Goal: Information Seeking & Learning: Check status

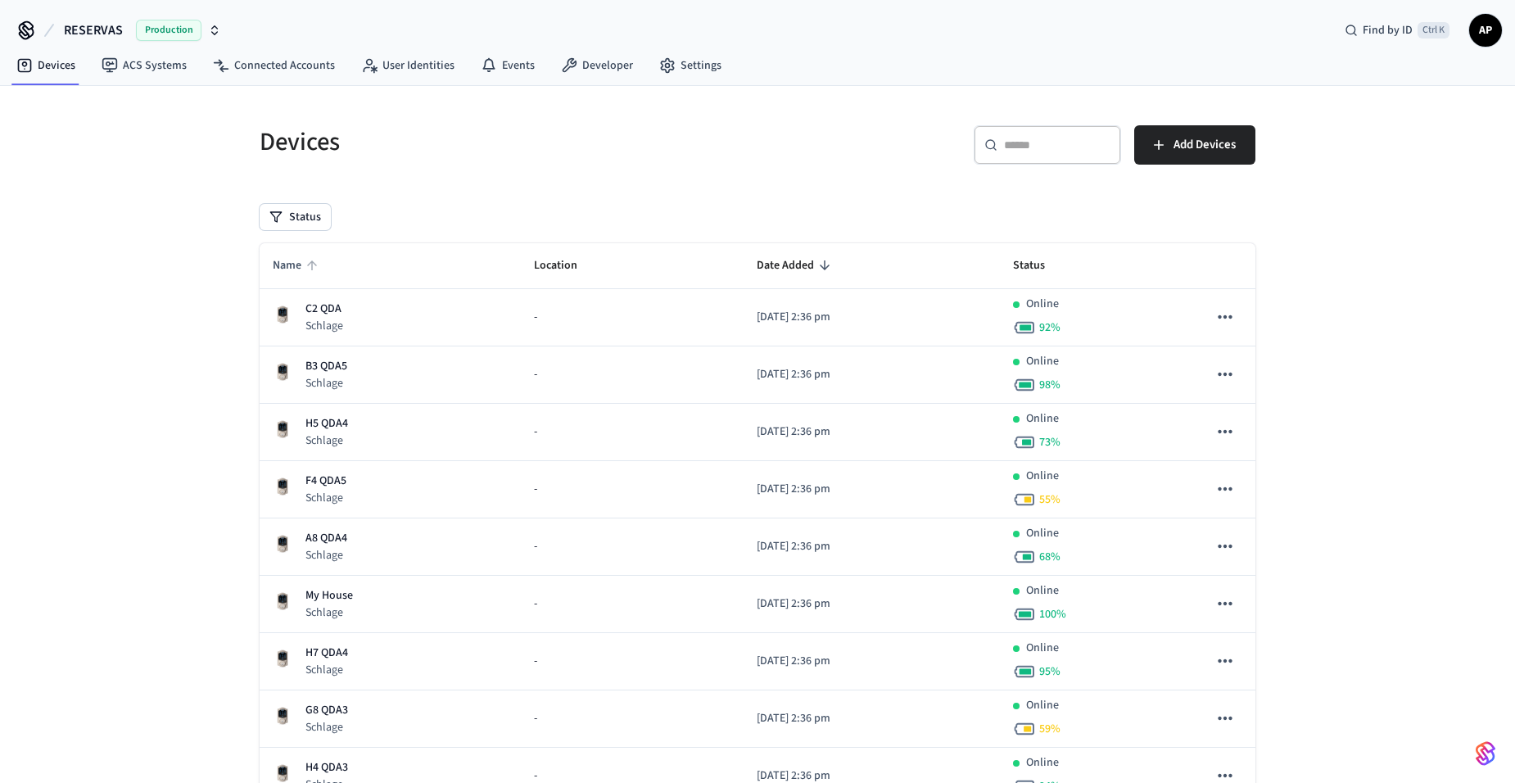
click at [291, 264] on span "Name" at bounding box center [298, 265] width 50 height 25
click at [308, 269] on icon "sticky table" at bounding box center [312, 265] width 15 height 15
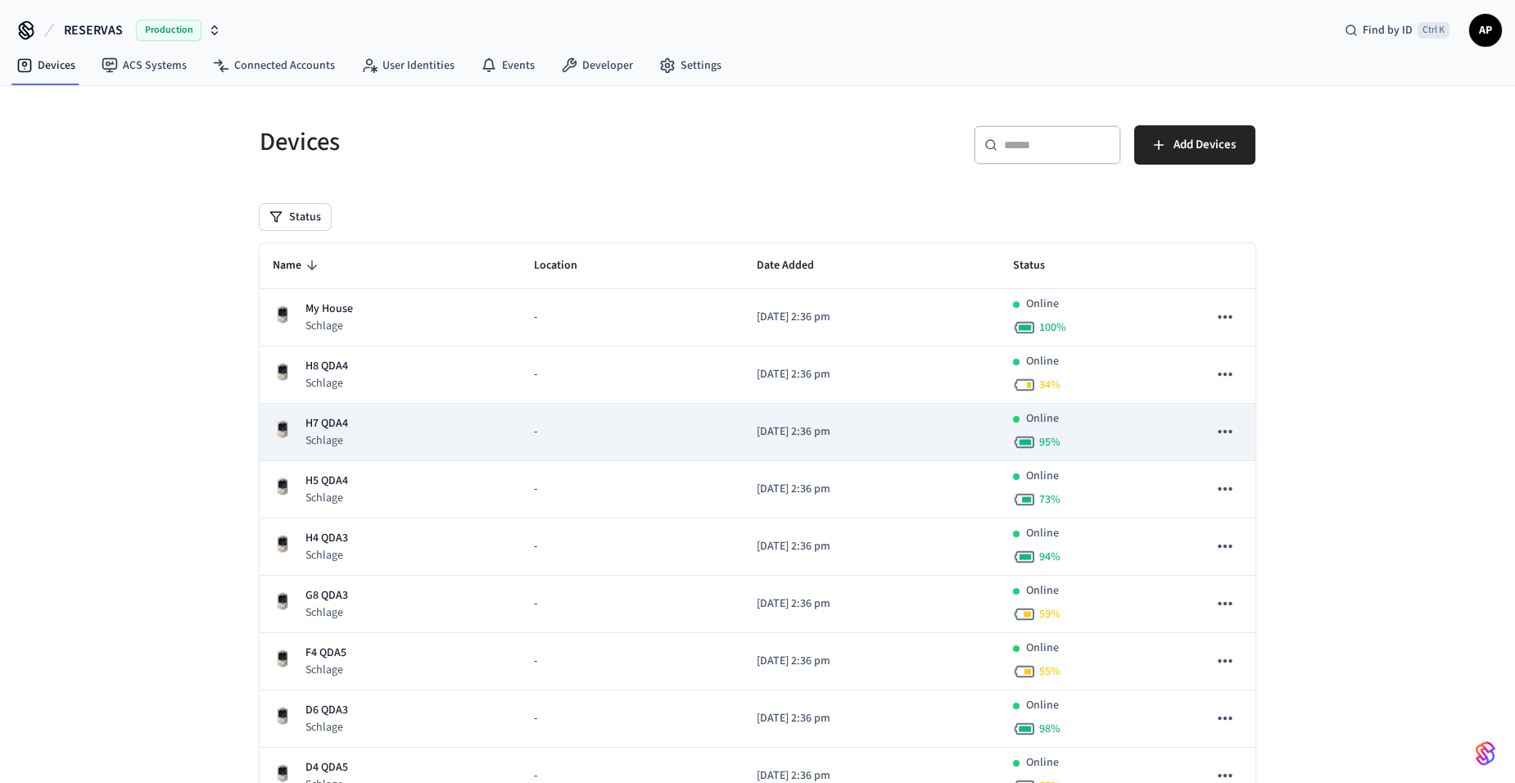
click at [355, 404] on td "H7 QDA4 Schlage" at bounding box center [390, 432] width 261 height 57
click at [323, 428] on p "H7 QDA4" at bounding box center [326, 423] width 43 height 17
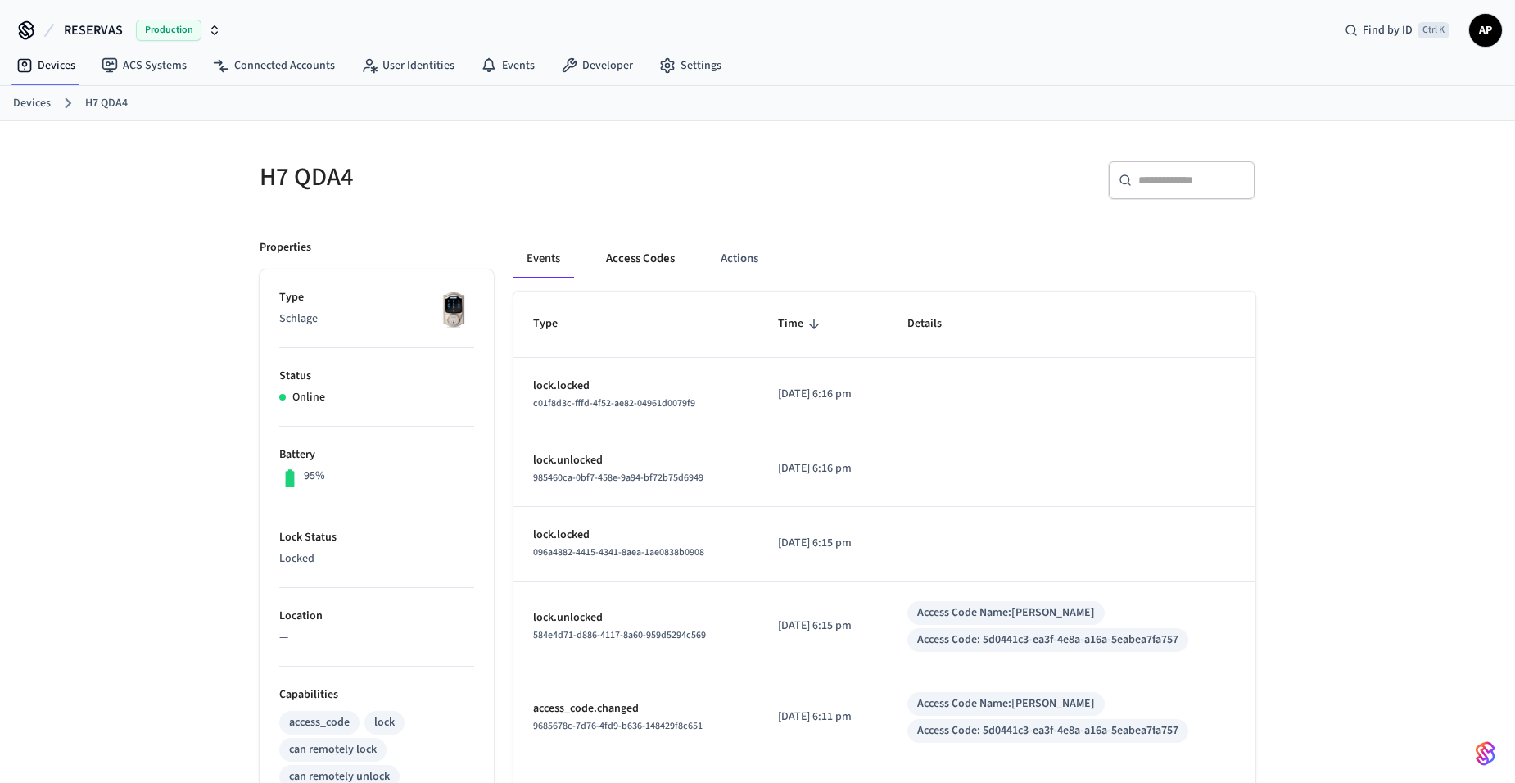
click at [624, 254] on button "Access Codes" at bounding box center [640, 258] width 95 height 39
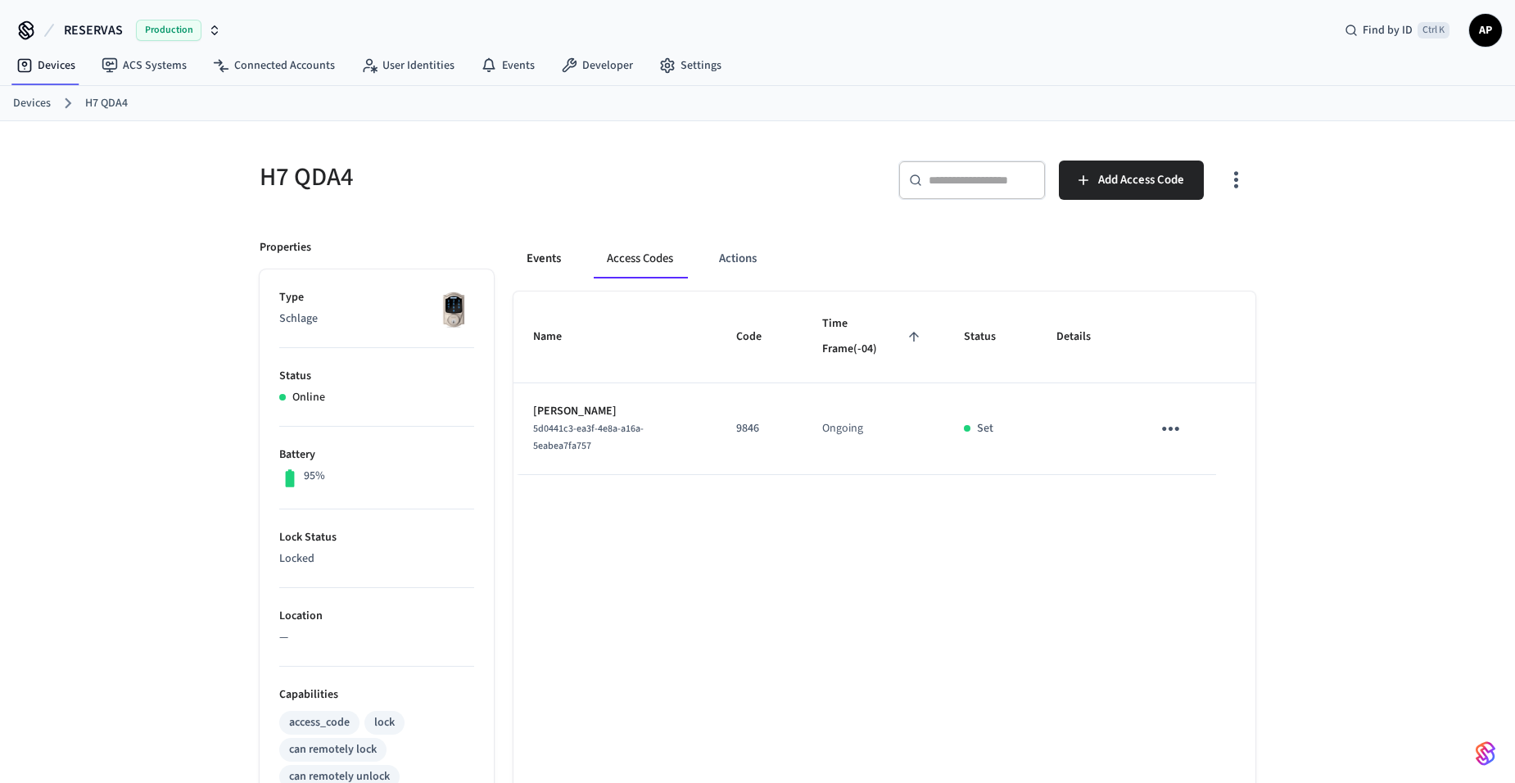
click at [547, 262] on button "Events" at bounding box center [543, 258] width 61 height 39
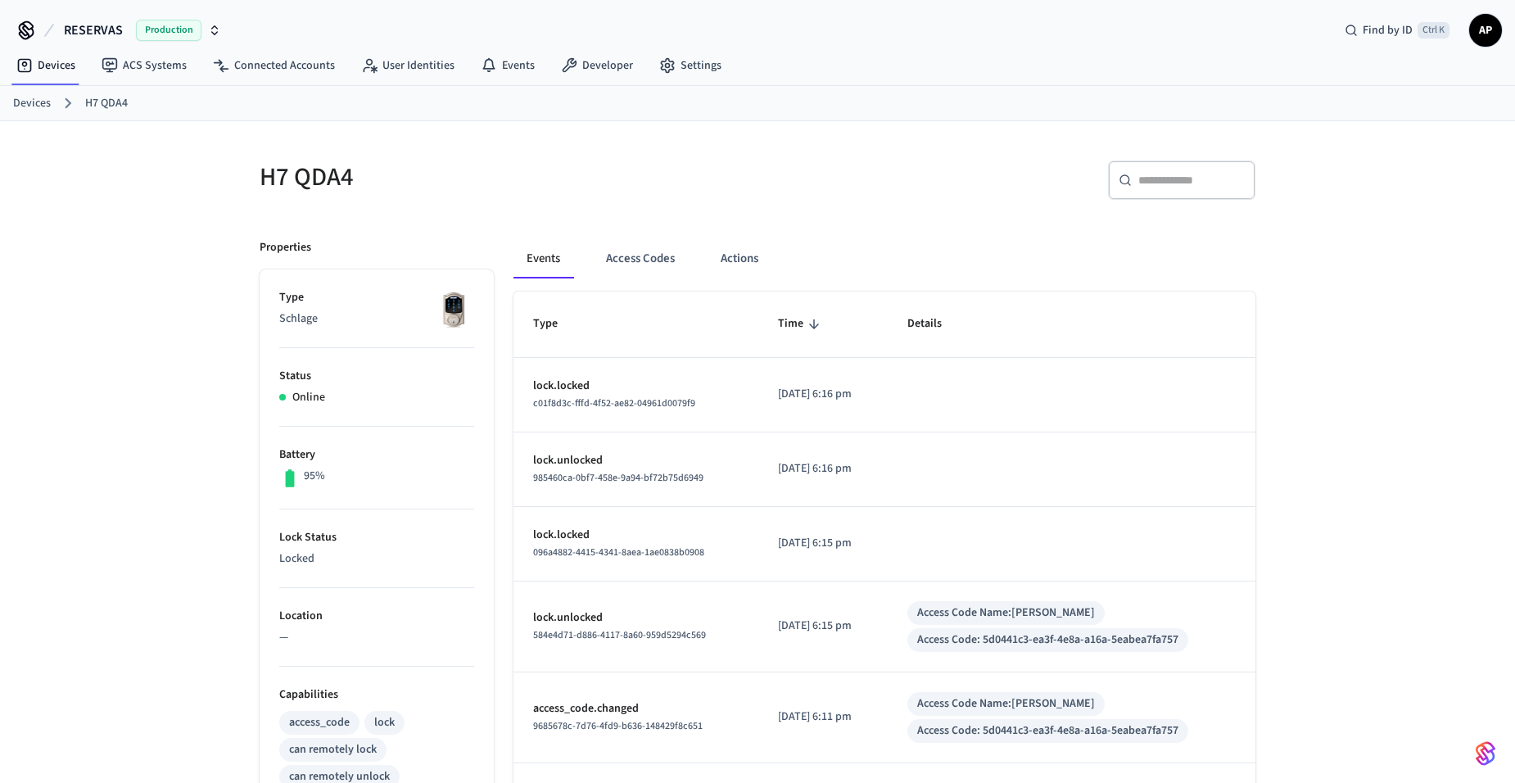
click at [29, 104] on link "Devices" at bounding box center [32, 103] width 38 height 17
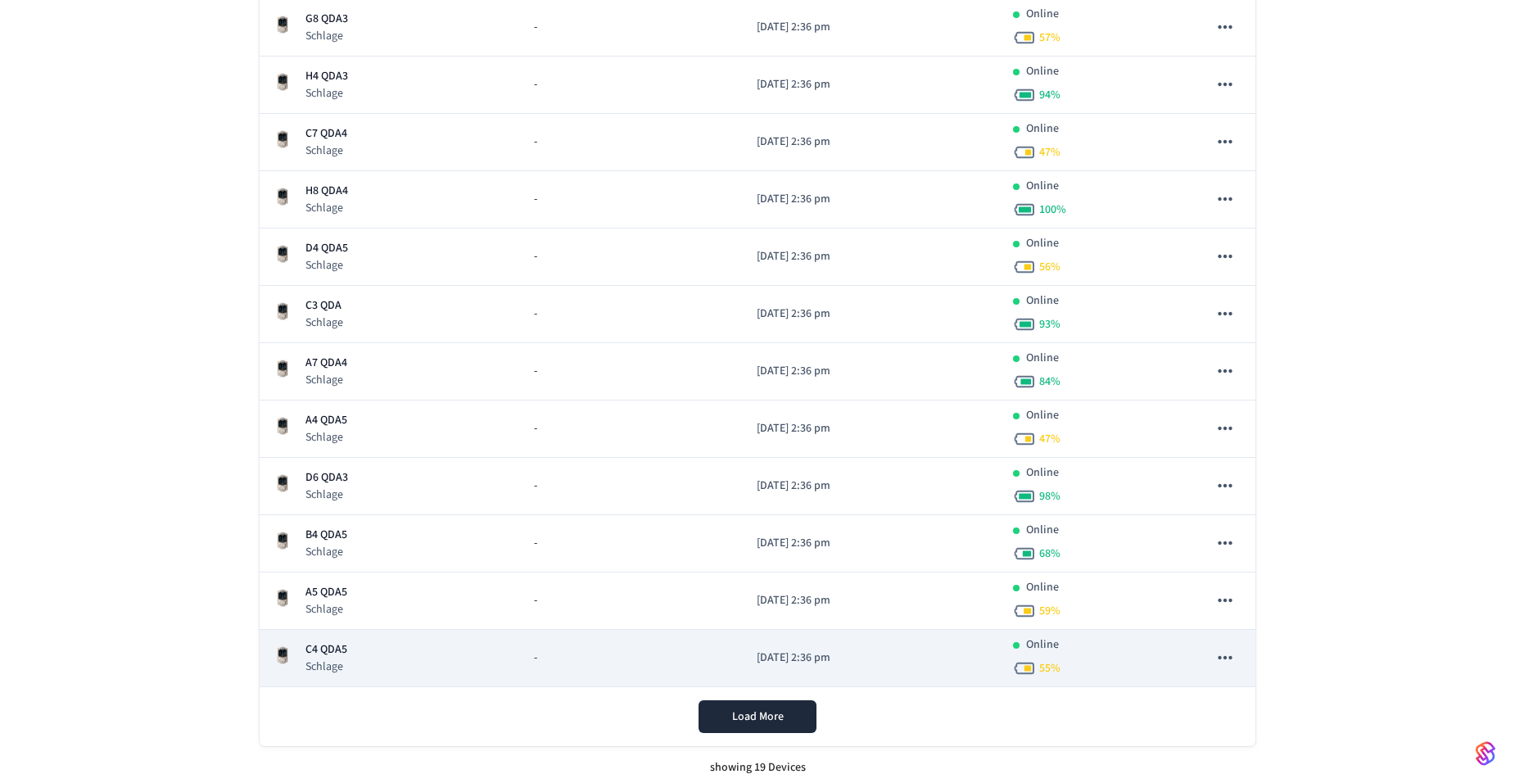
scroll to position [698, 0]
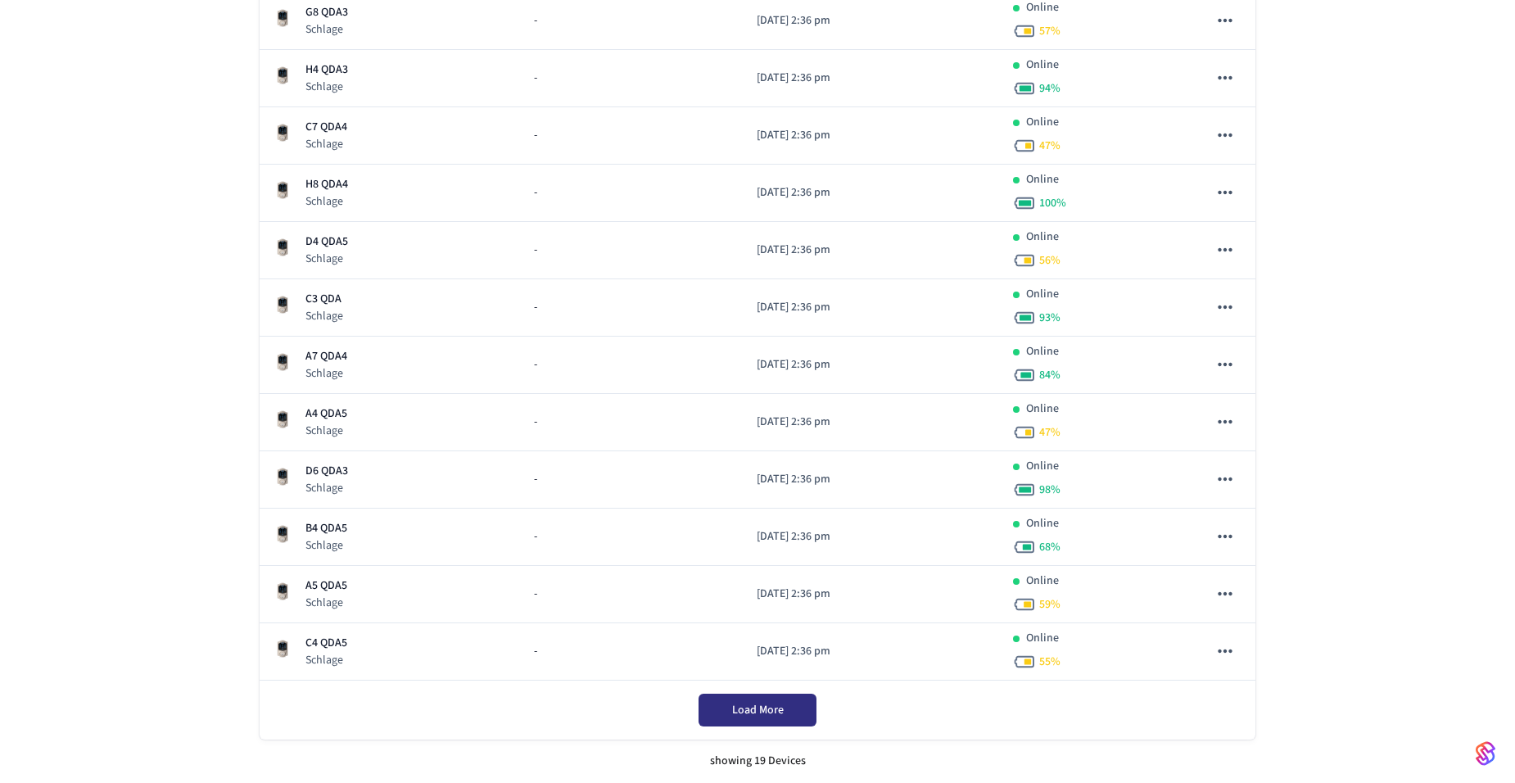
drag, startPoint x: 719, startPoint y: 698, endPoint x: 711, endPoint y: 697, distance: 8.3
click at [719, 699] on button "Load More" at bounding box center [757, 710] width 118 height 33
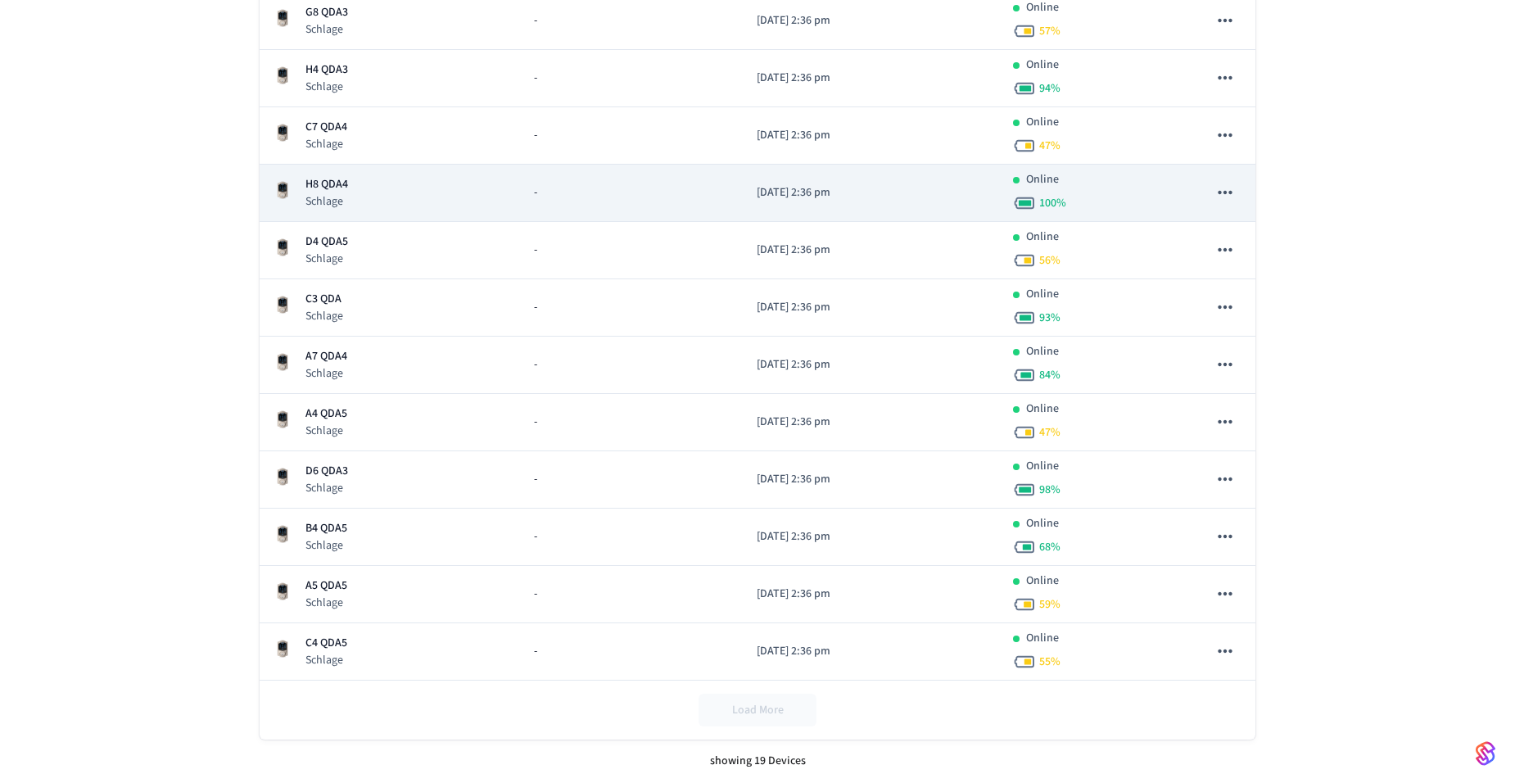
click at [406, 214] on td "H8 QDA4 Schlage" at bounding box center [390, 193] width 261 height 57
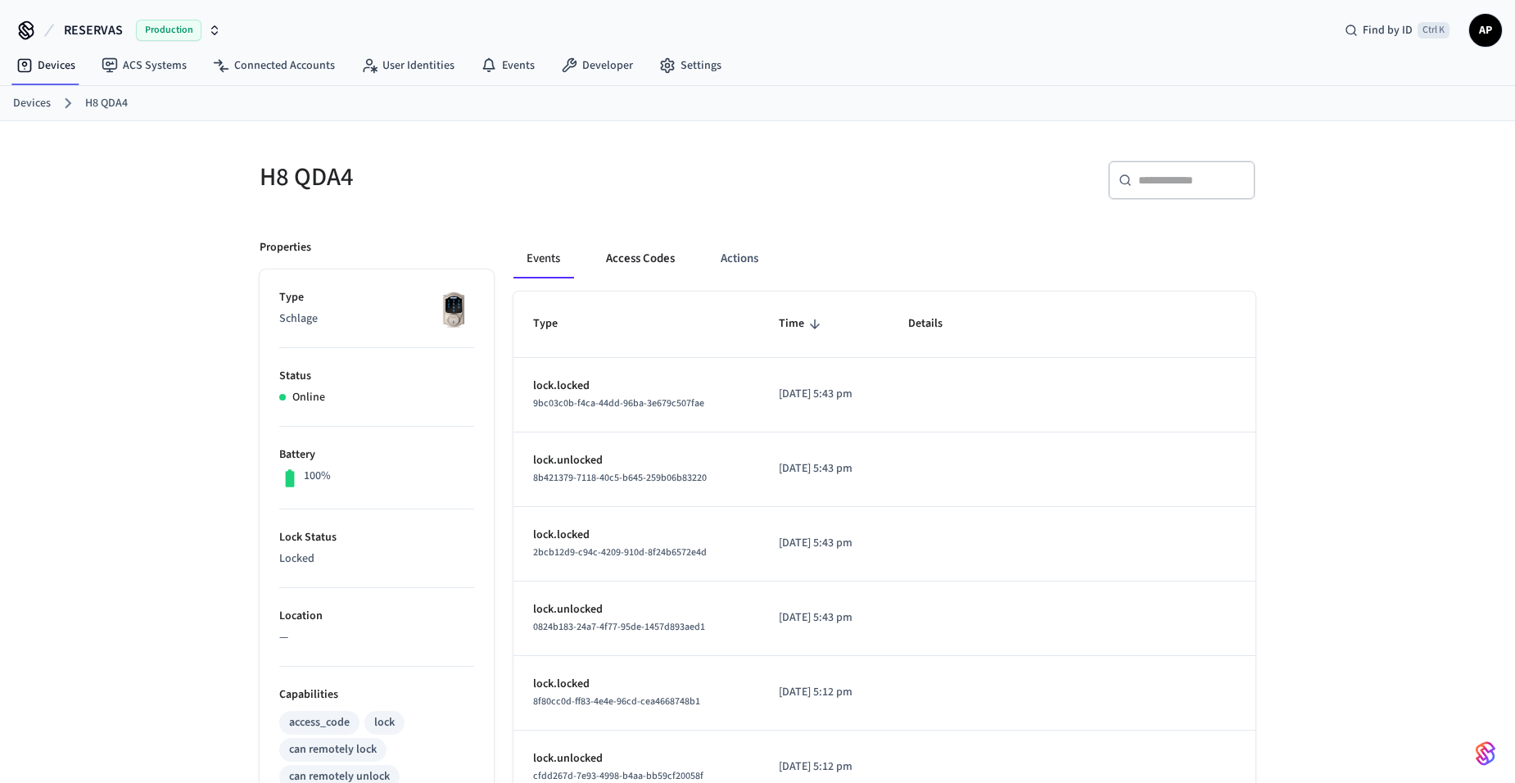
click at [617, 259] on button "Access Codes" at bounding box center [640, 258] width 95 height 39
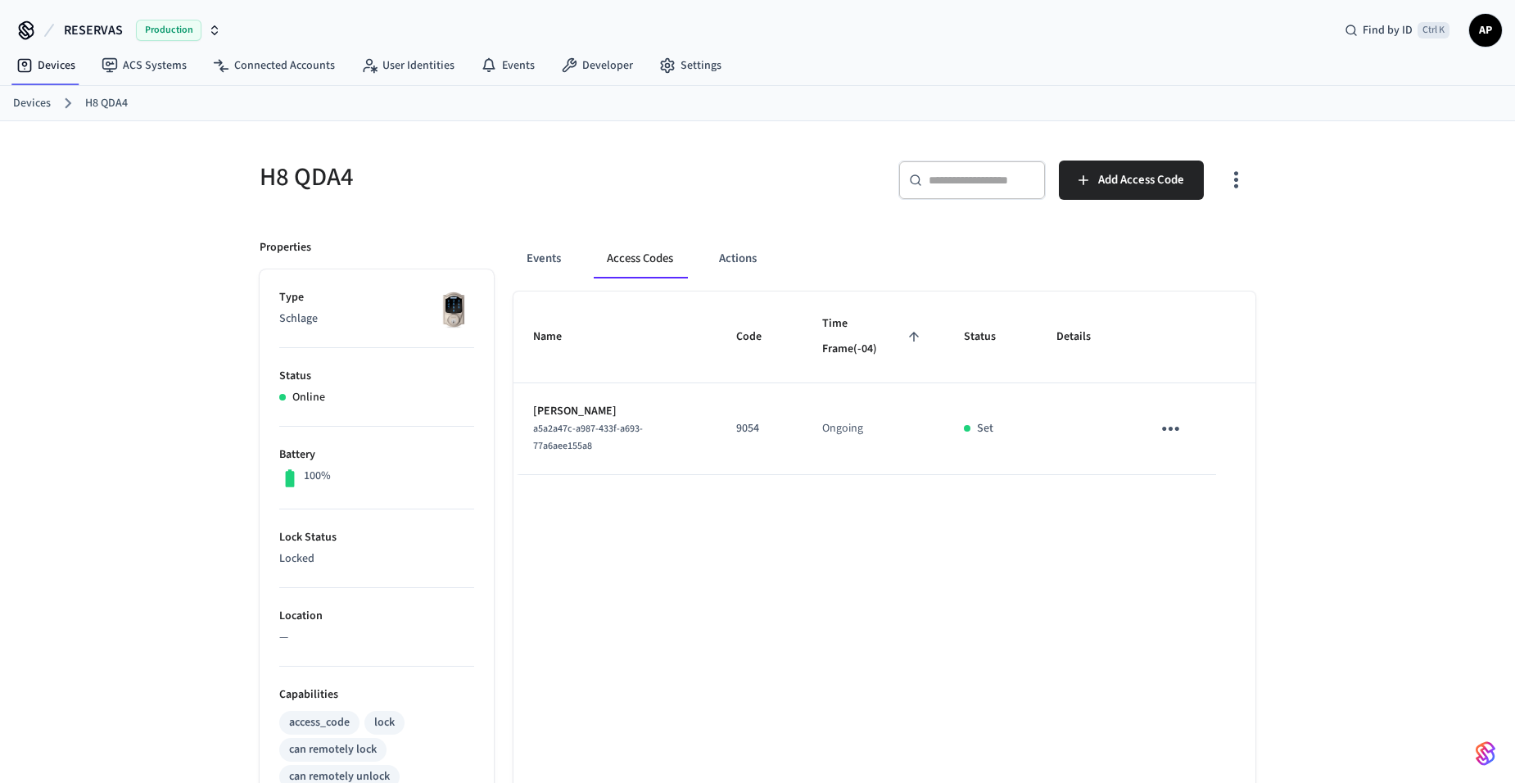
click at [40, 102] on link "Devices" at bounding box center [32, 103] width 38 height 17
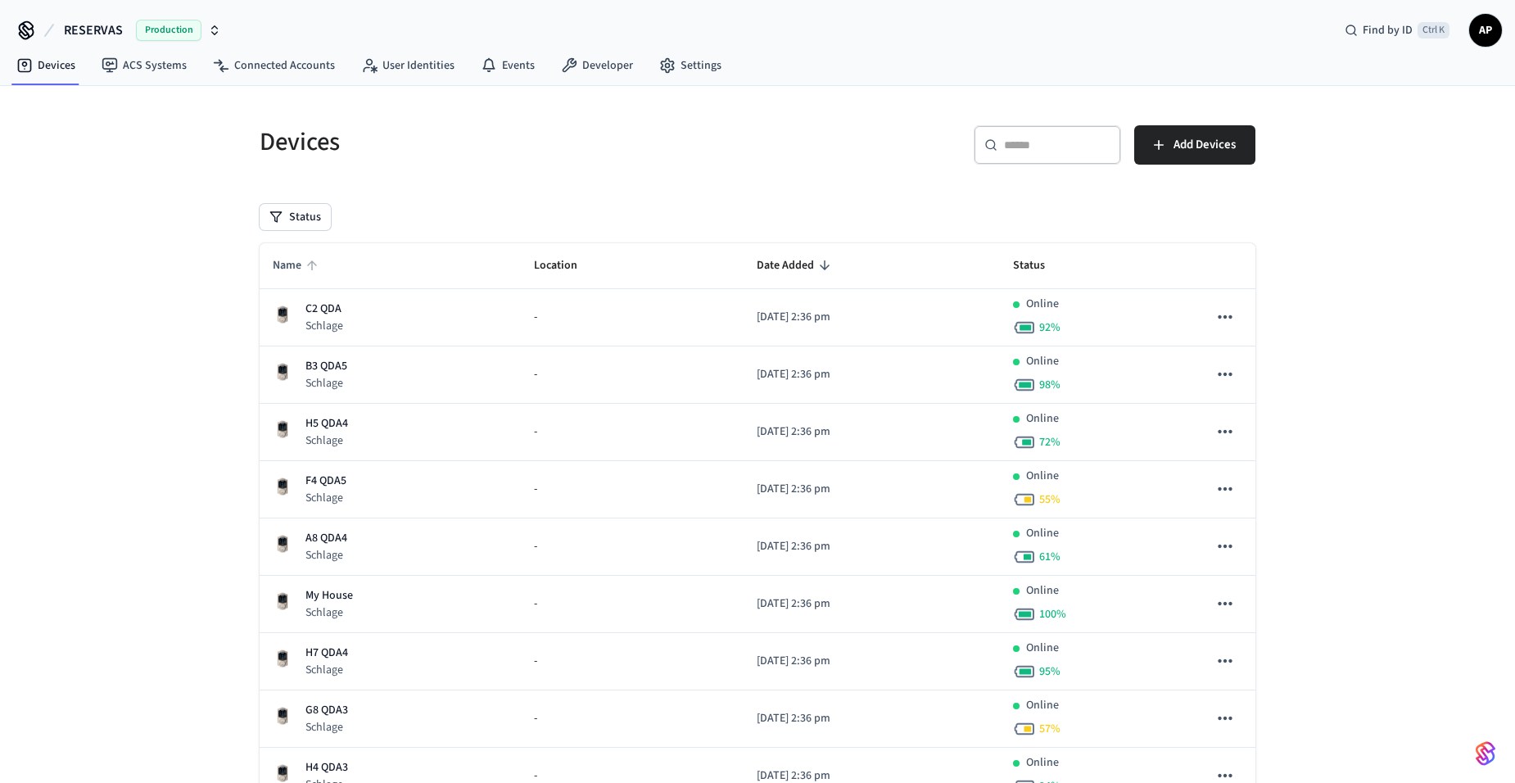
click at [301, 254] on span "Name" at bounding box center [298, 265] width 50 height 25
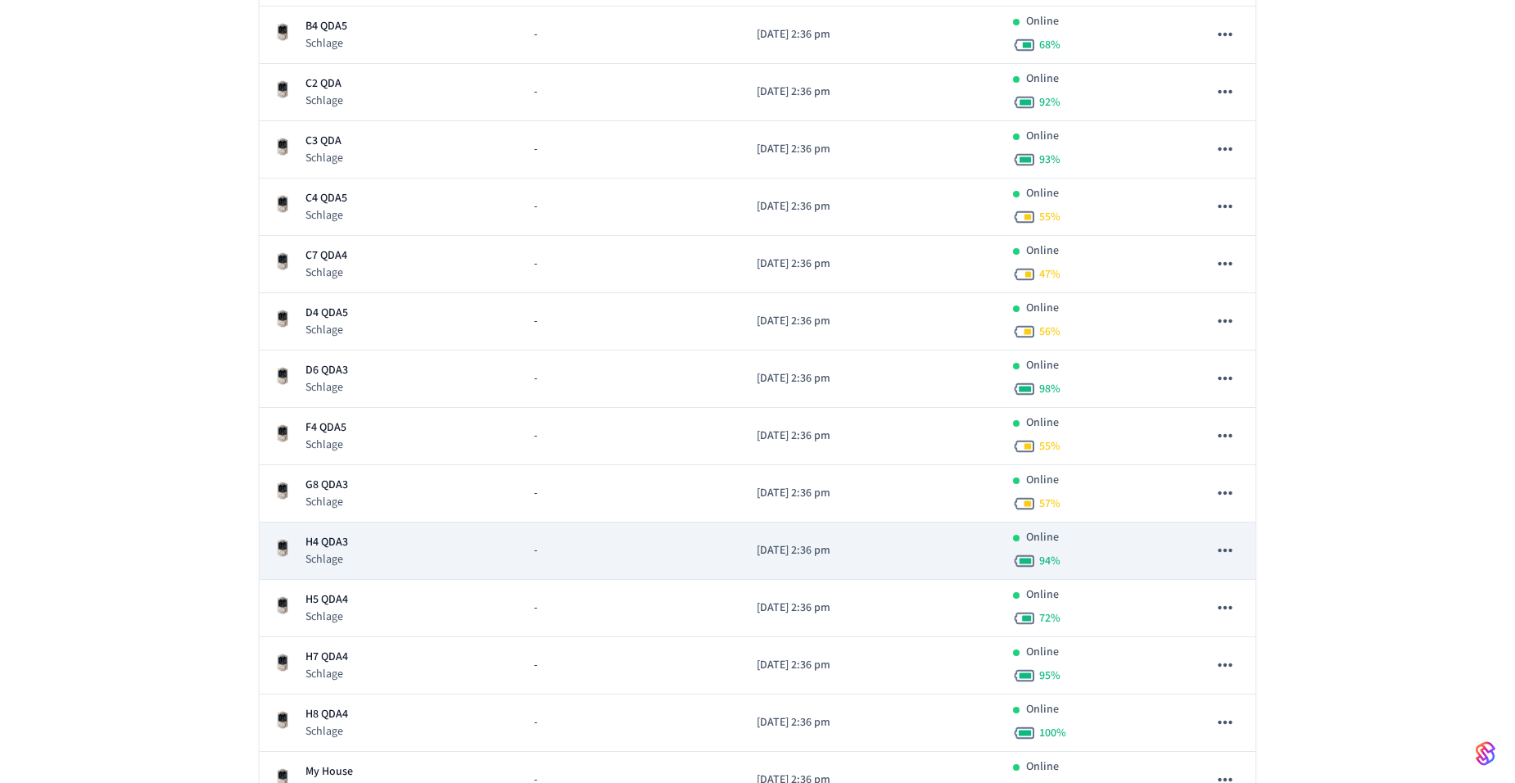
scroll to position [573, 0]
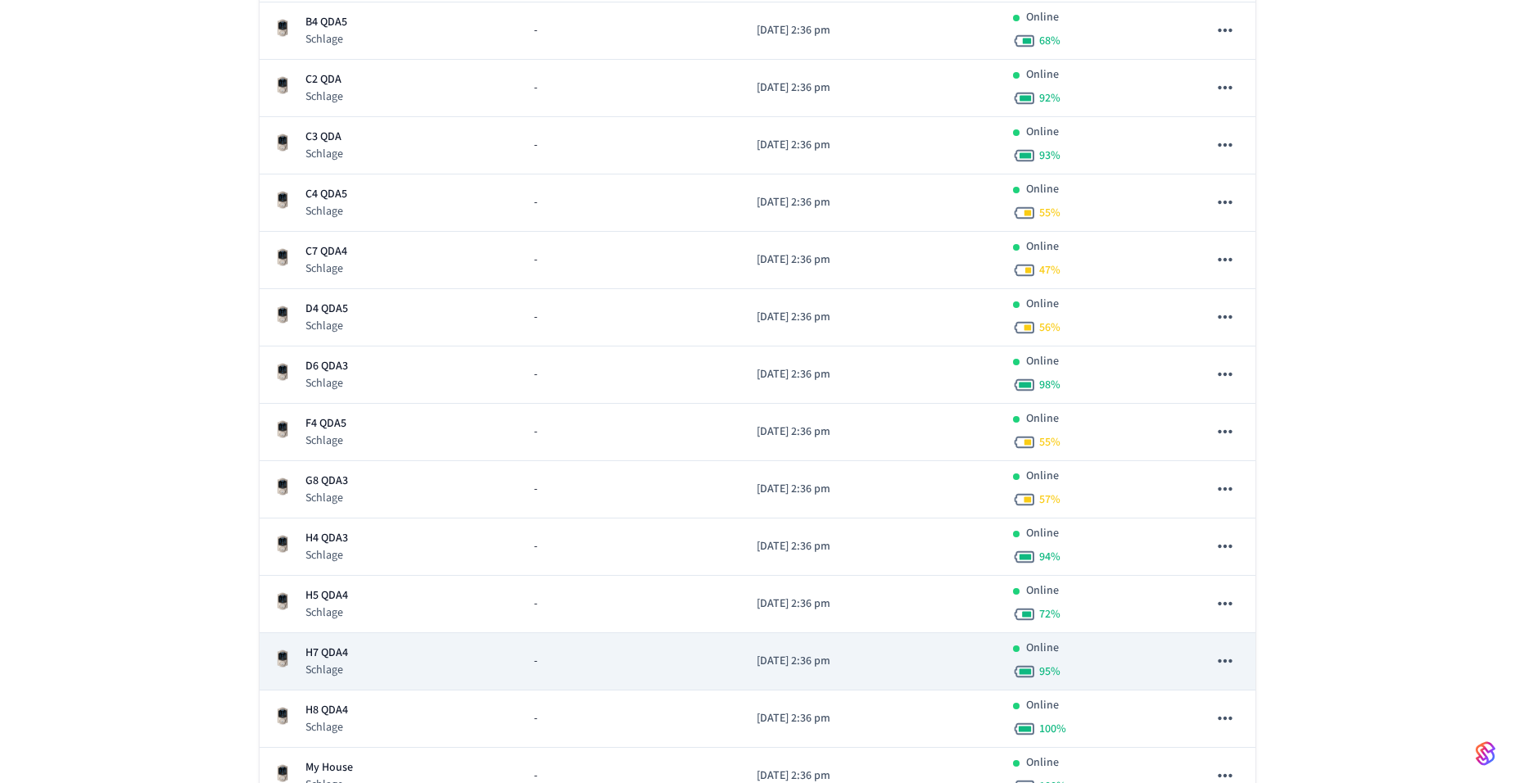
click at [377, 651] on div "H7 QDA4 Schlage" at bounding box center [390, 661] width 235 height 34
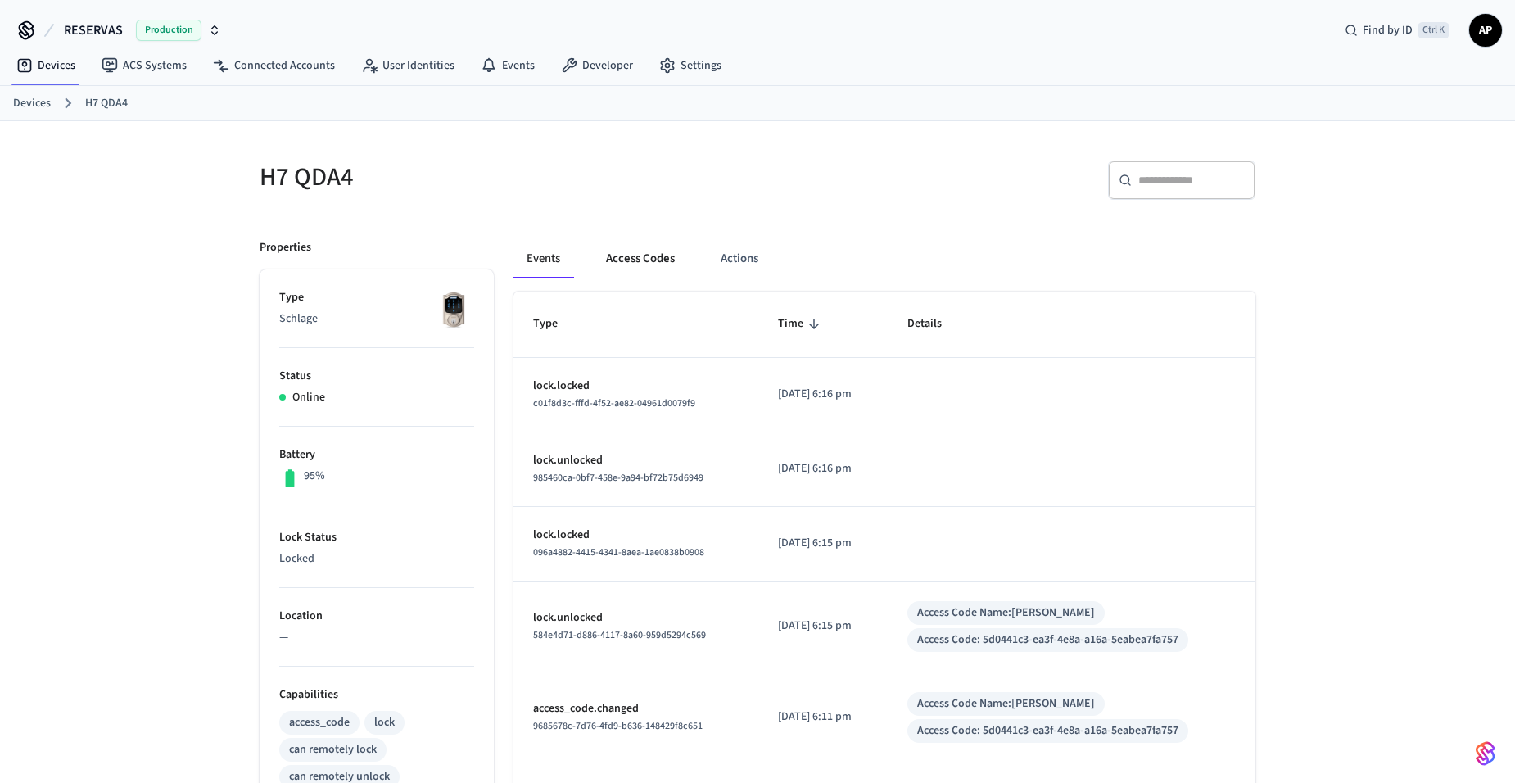
click at [655, 255] on button "Access Codes" at bounding box center [640, 258] width 95 height 39
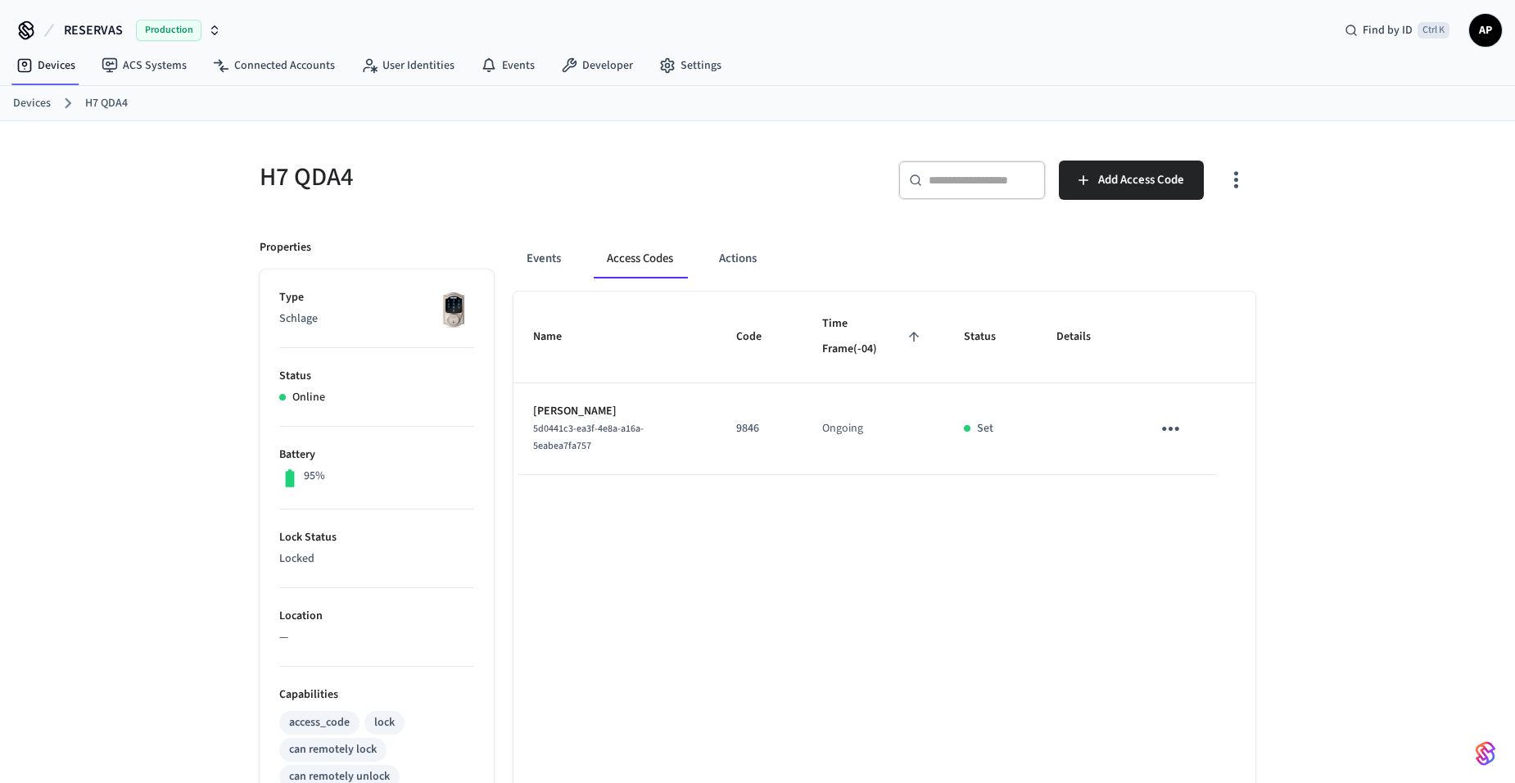
click at [51, 101] on ol "Devices H7 QDA4" at bounding box center [764, 103] width 1502 height 21
click at [34, 102] on link "Devices" at bounding box center [32, 103] width 38 height 17
